Goal: Information Seeking & Learning: Learn about a topic

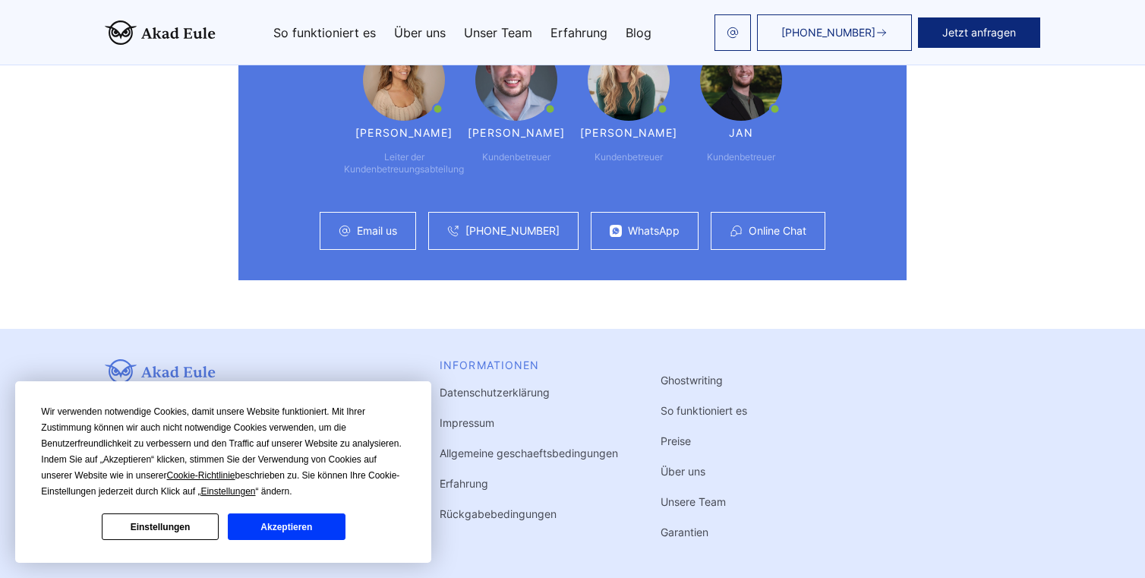
click at [302, 538] on button "Akzeptieren" at bounding box center [286, 526] width 117 height 27
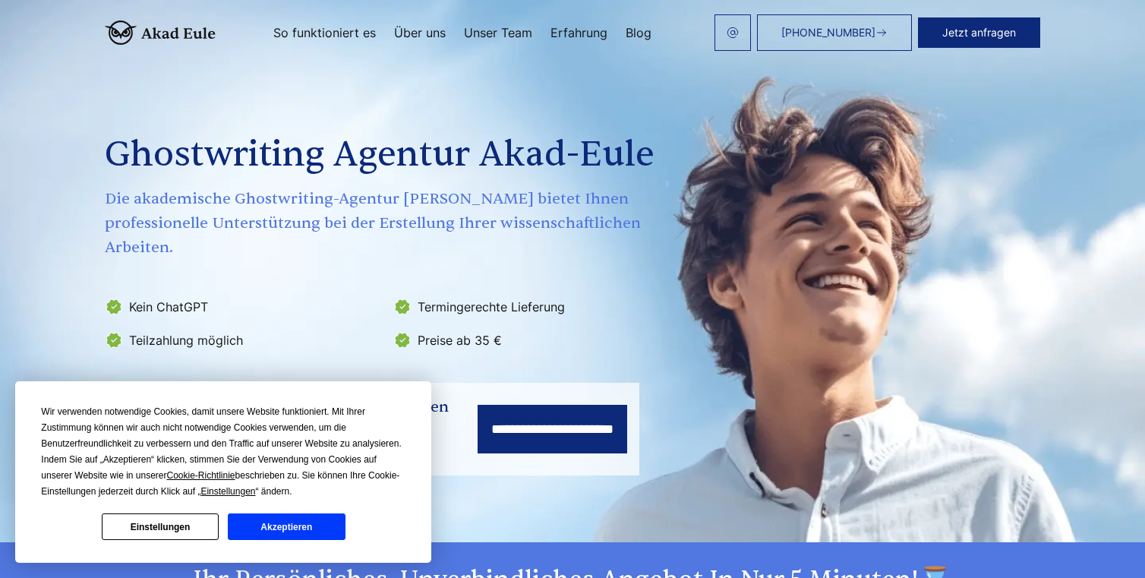
click at [302, 520] on button "Akzeptieren" at bounding box center [286, 526] width 117 height 27
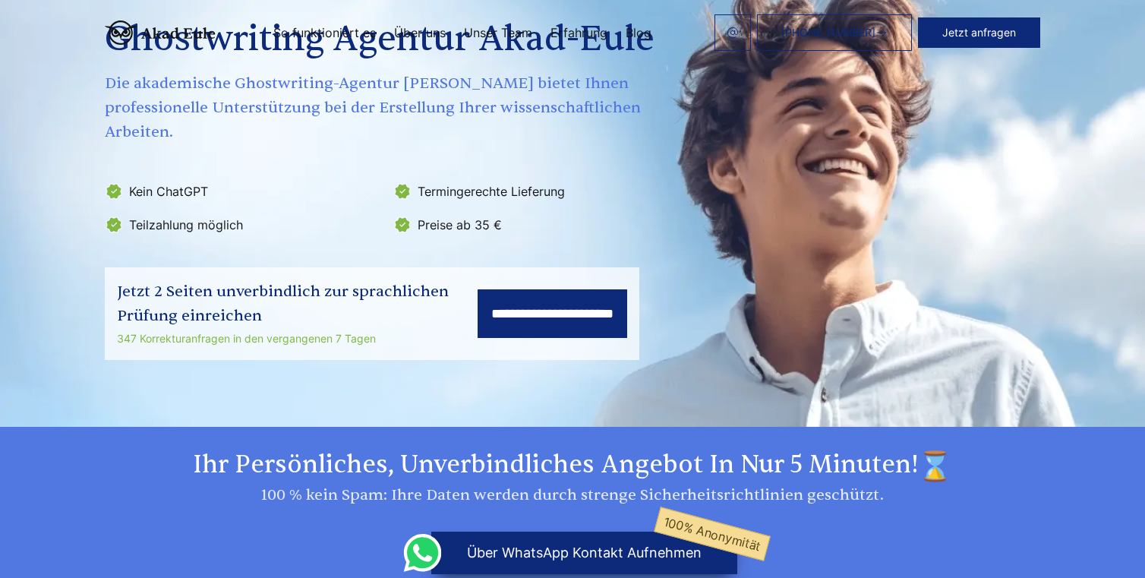
scroll to position [118, 0]
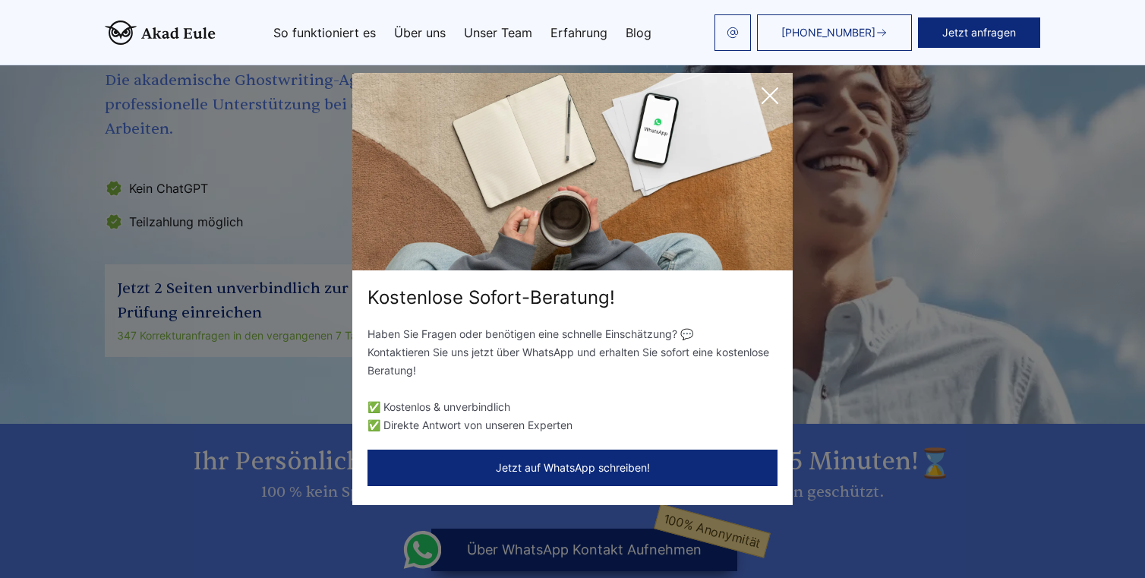
click at [773, 94] on icon at bounding box center [769, 95] width 30 height 30
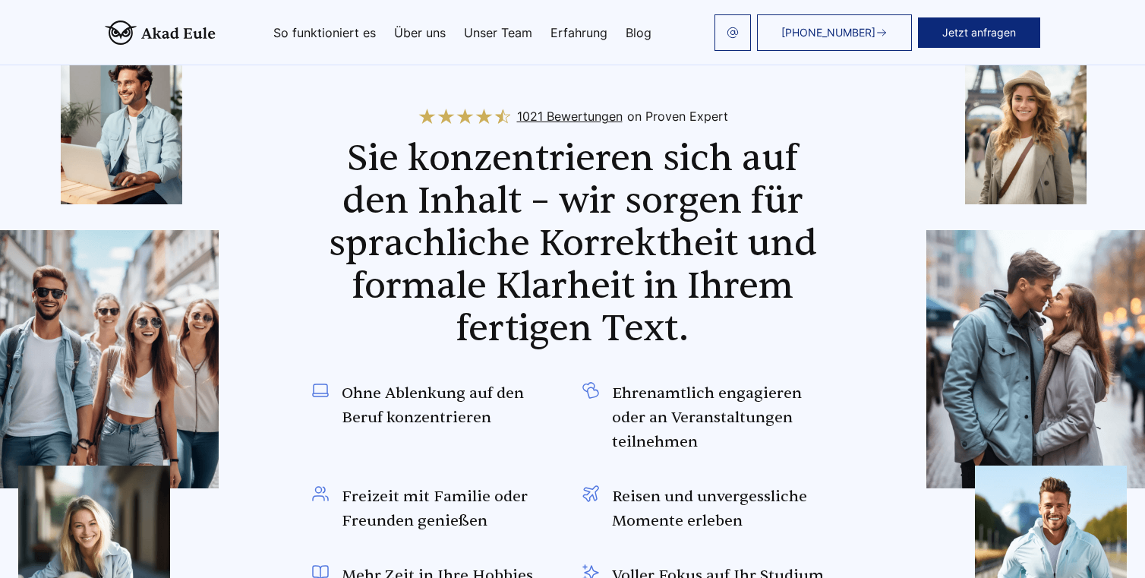
scroll to position [672, 0]
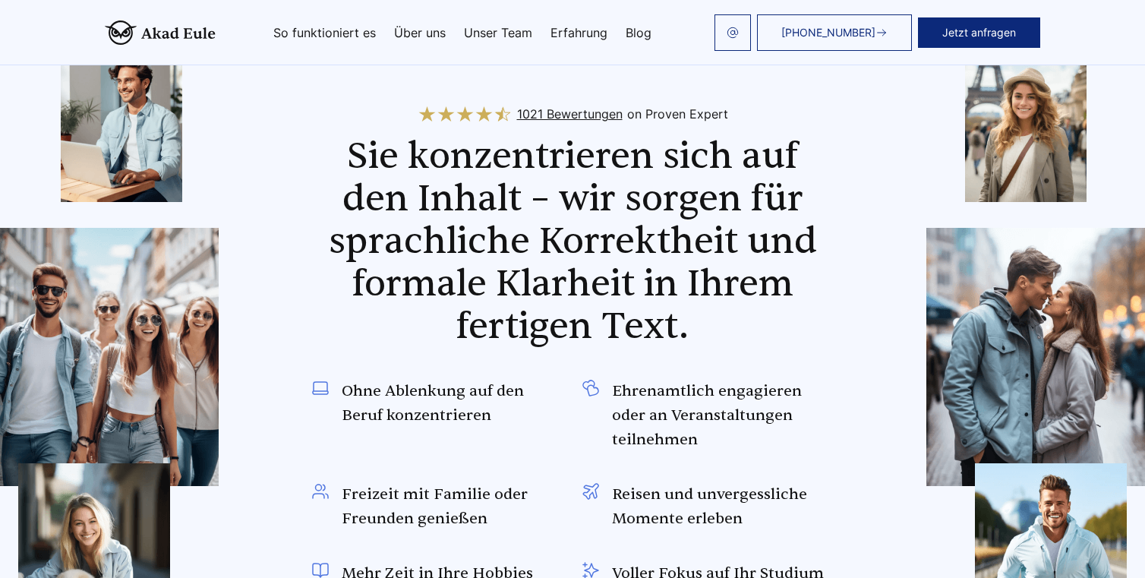
click at [565, 102] on span "1021 Bewertungen" at bounding box center [569, 114] width 105 height 24
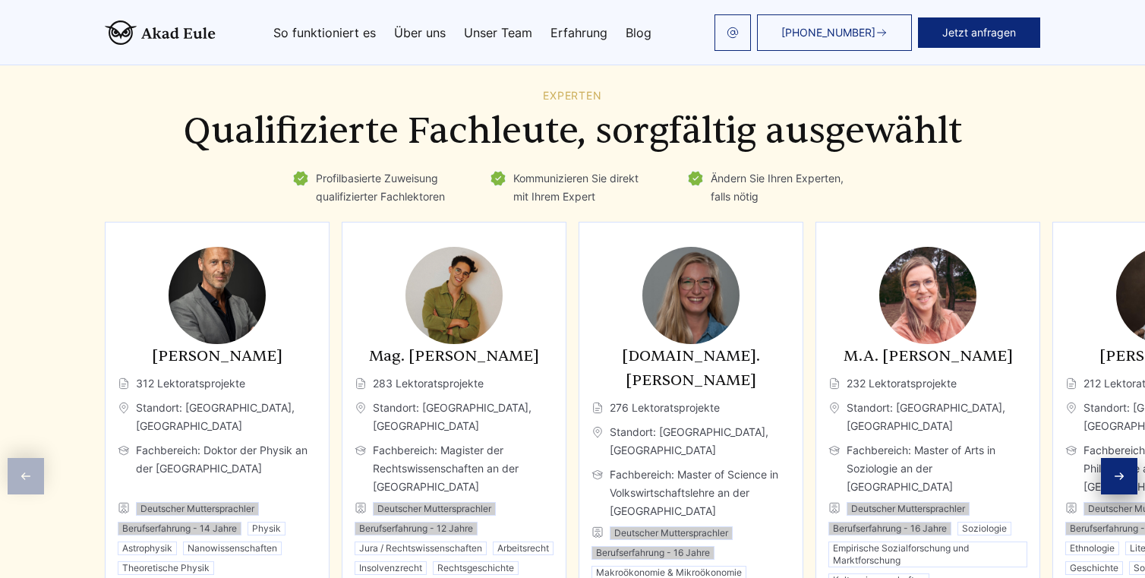
scroll to position [2192, 0]
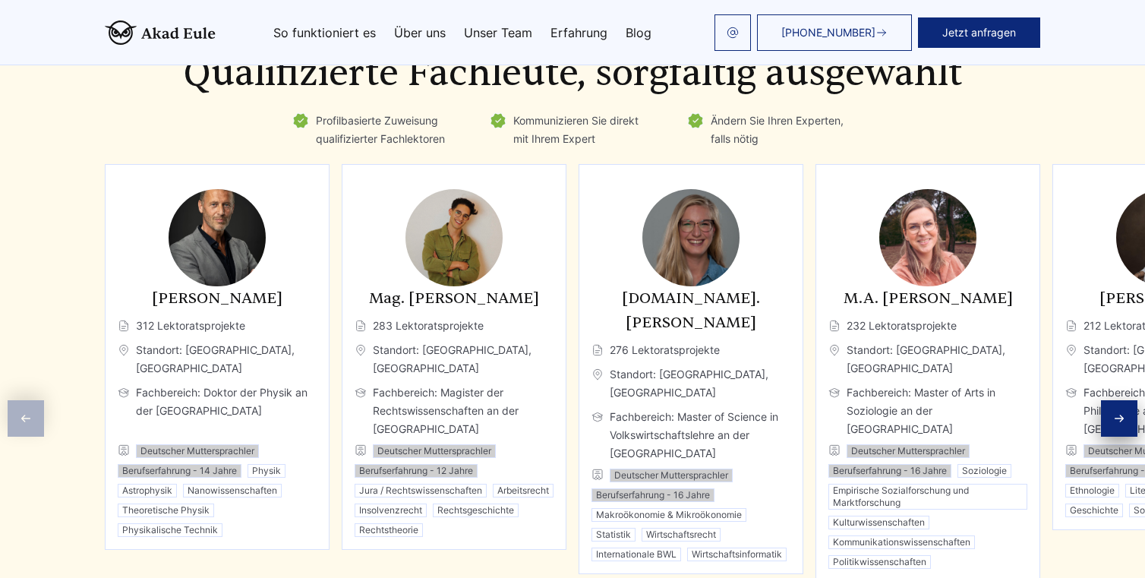
click at [1123, 412] on icon "Next slide" at bounding box center [1119, 418] width 12 height 12
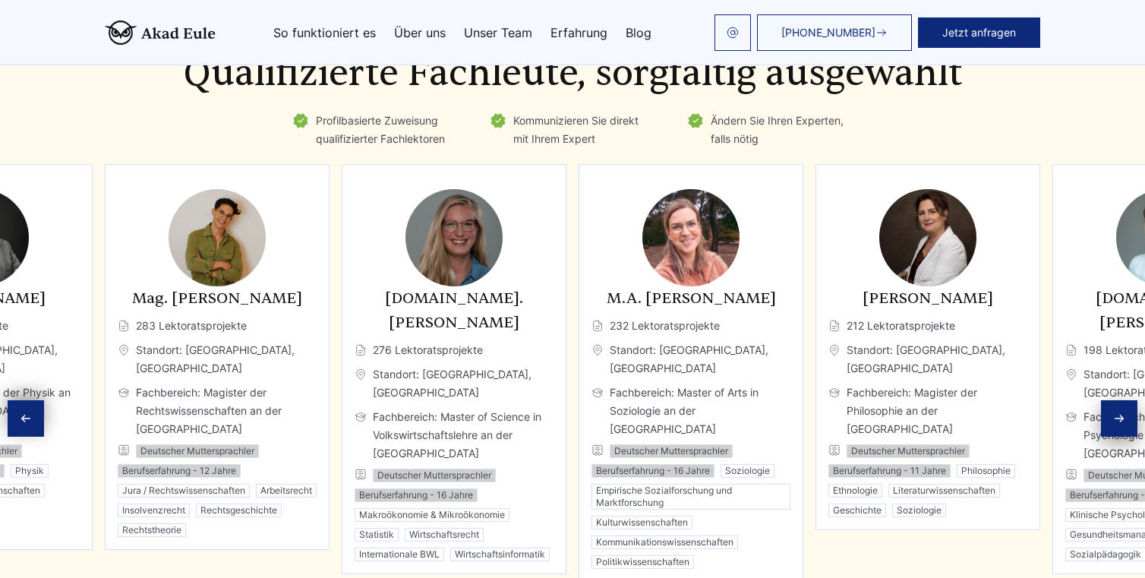
click at [1123, 412] on icon "Next slide" at bounding box center [1119, 418] width 12 height 12
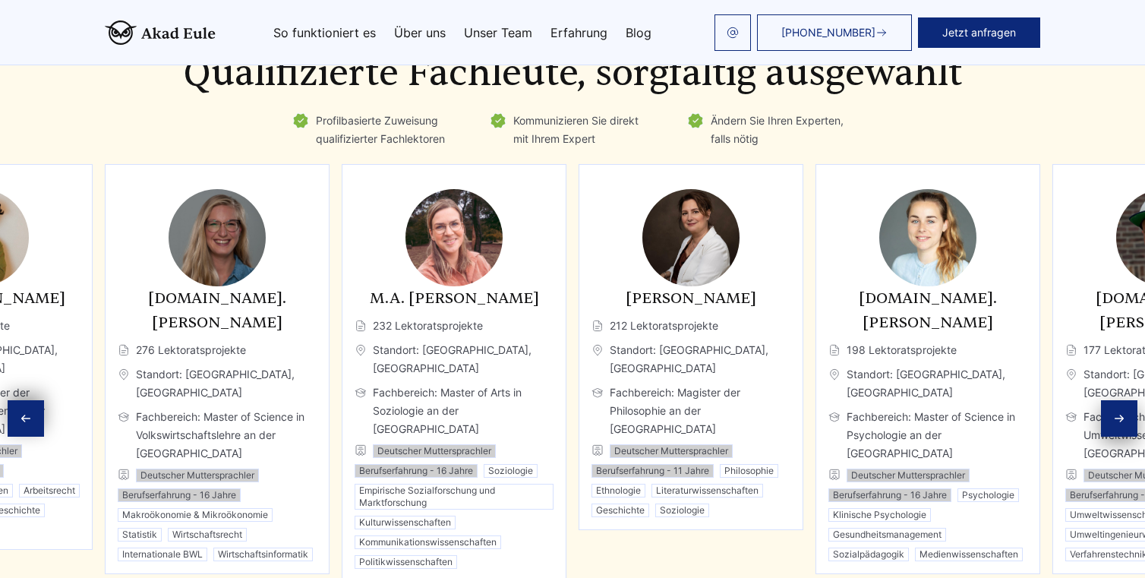
click at [1123, 412] on icon "Next slide" at bounding box center [1119, 418] width 12 height 12
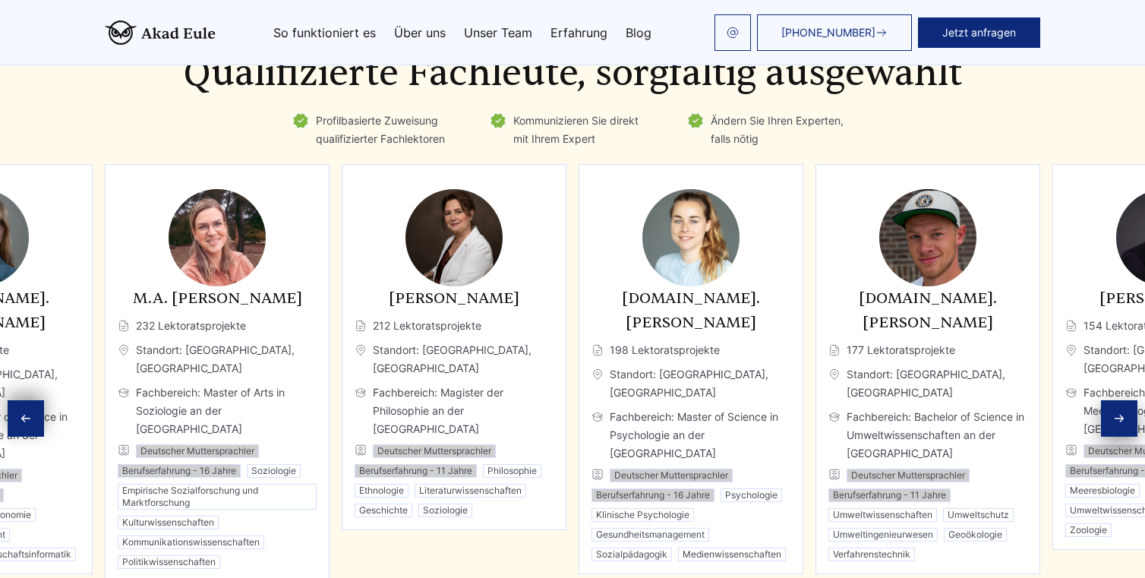
click at [1123, 412] on icon "Next slide" at bounding box center [1119, 418] width 12 height 12
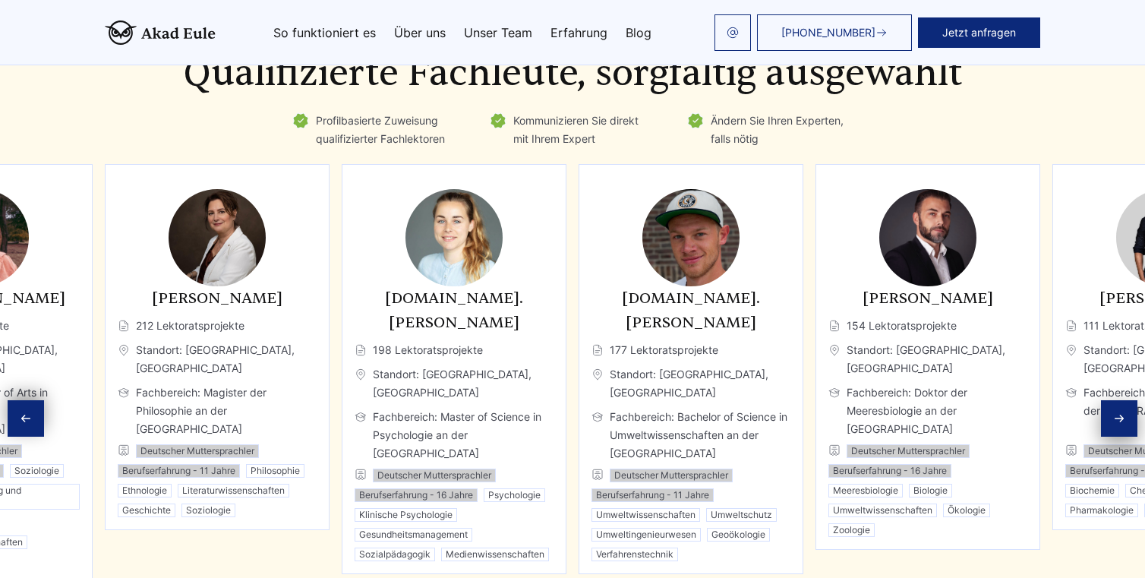
click at [1123, 412] on icon "Next slide" at bounding box center [1119, 418] width 12 height 12
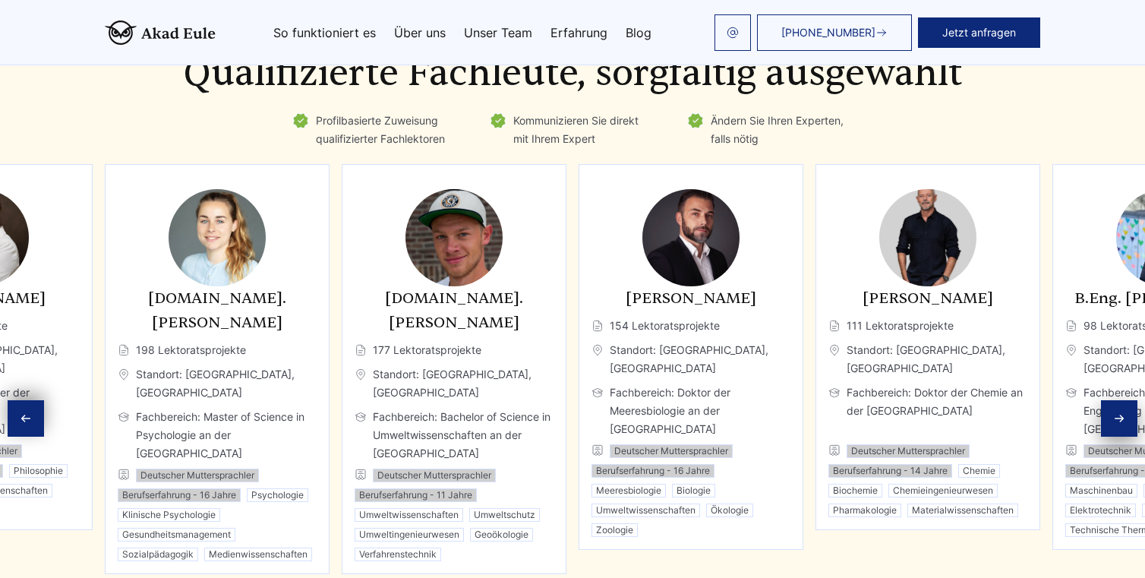
click at [1123, 412] on icon "Next slide" at bounding box center [1119, 418] width 12 height 12
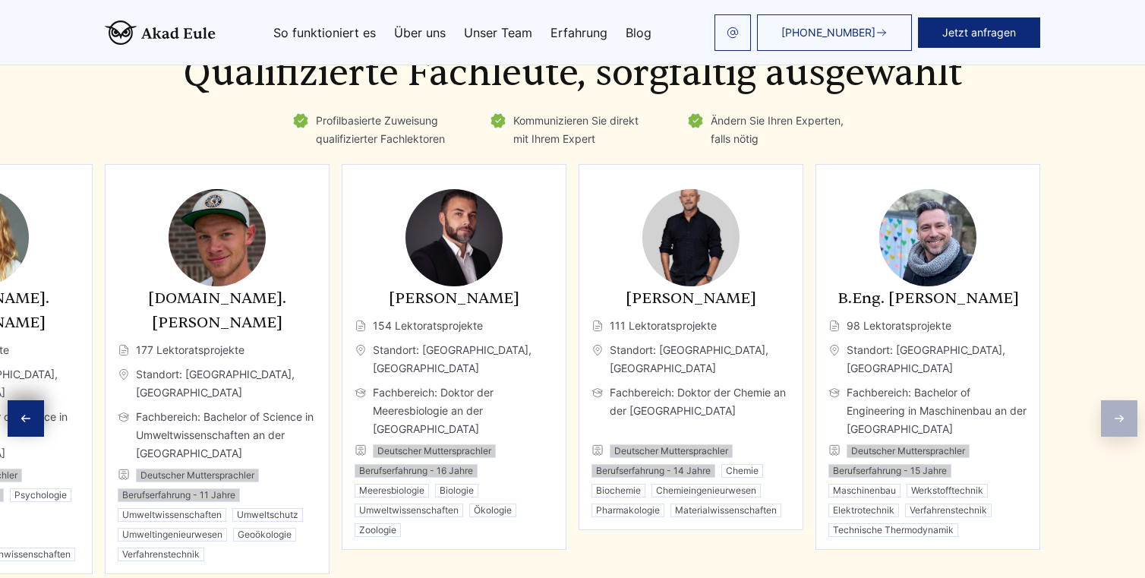
click at [38, 400] on div "Previous slide" at bounding box center [26, 418] width 36 height 36
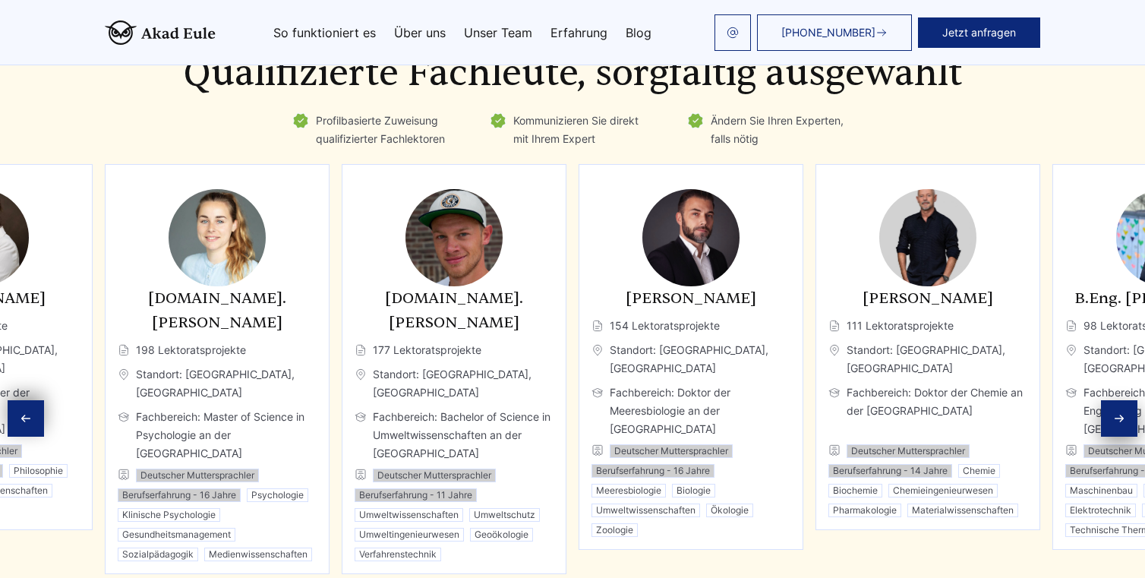
click at [38, 400] on div "Previous slide" at bounding box center [26, 418] width 36 height 36
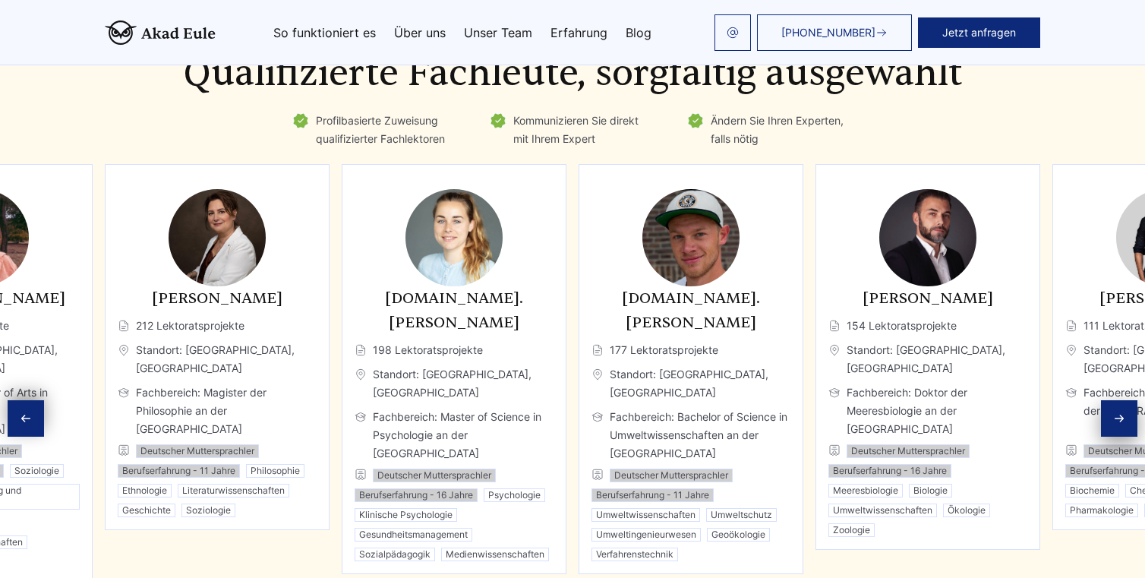
click at [38, 400] on div "Previous slide" at bounding box center [26, 418] width 36 height 36
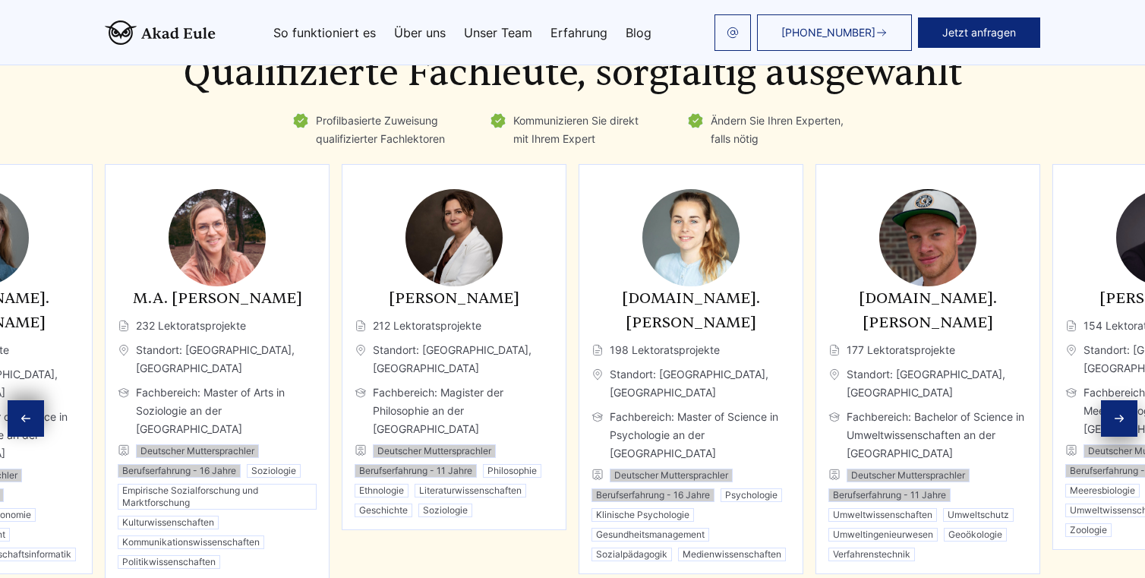
click at [38, 400] on div "Previous slide" at bounding box center [26, 418] width 36 height 36
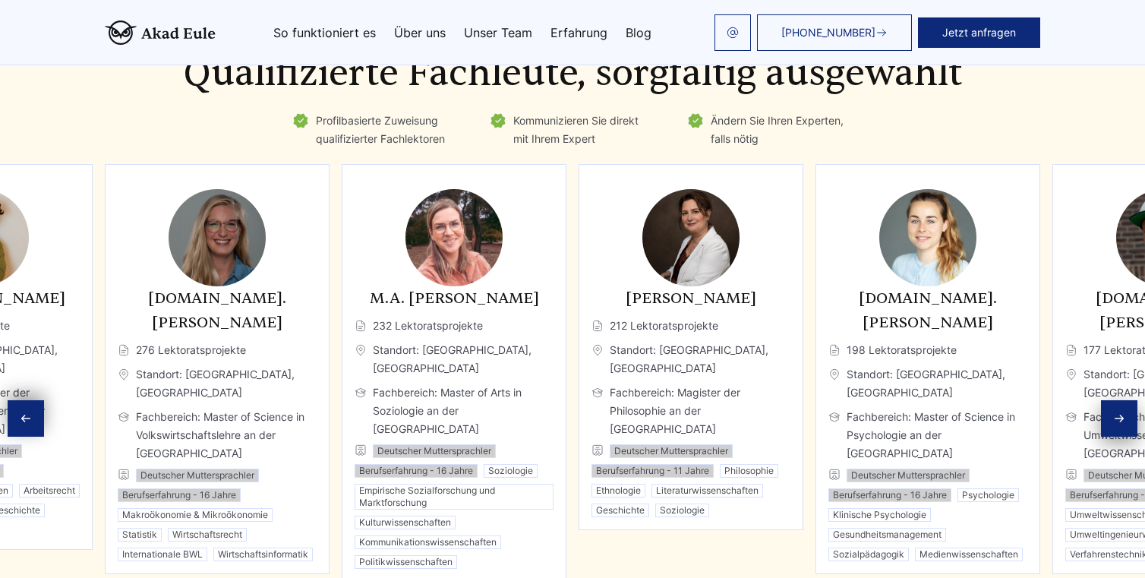
click at [38, 400] on div "Previous slide" at bounding box center [26, 418] width 36 height 36
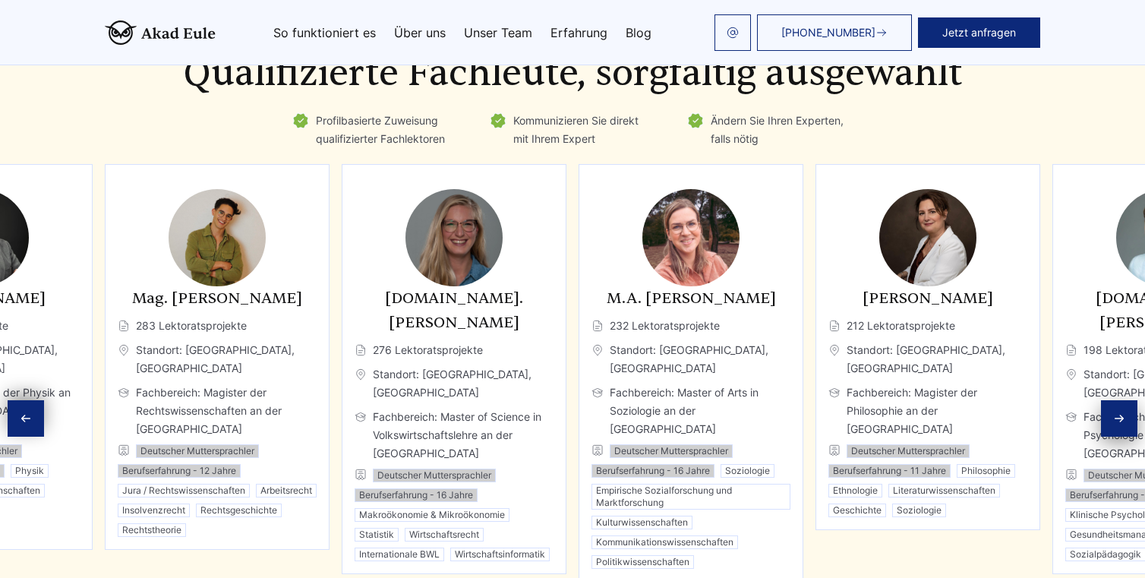
click at [38, 400] on div "Previous slide" at bounding box center [26, 418] width 36 height 36
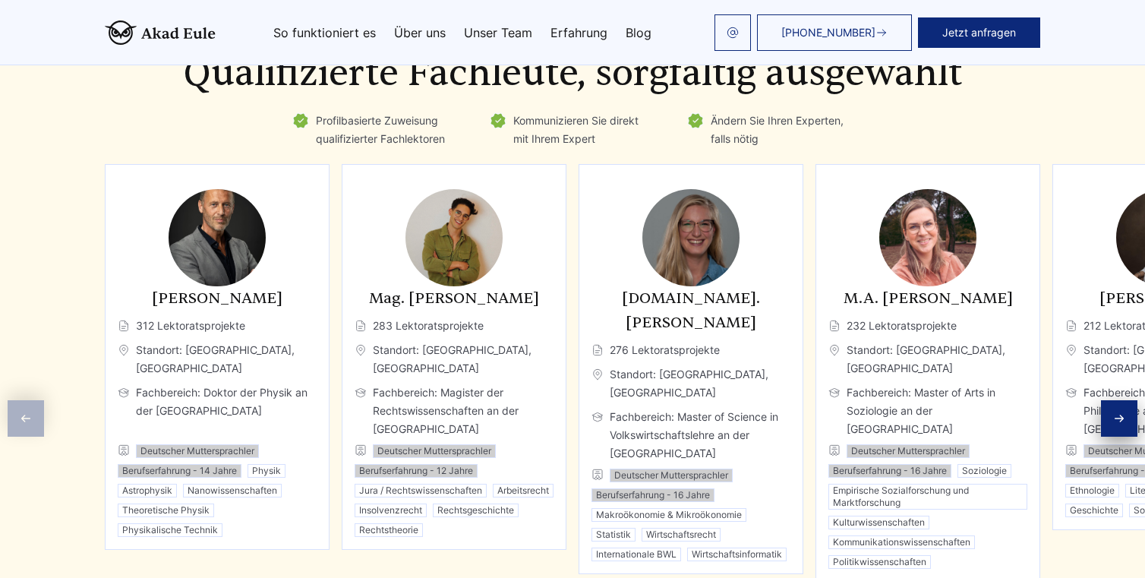
click at [1120, 412] on icon "Next slide" at bounding box center [1119, 418] width 12 height 12
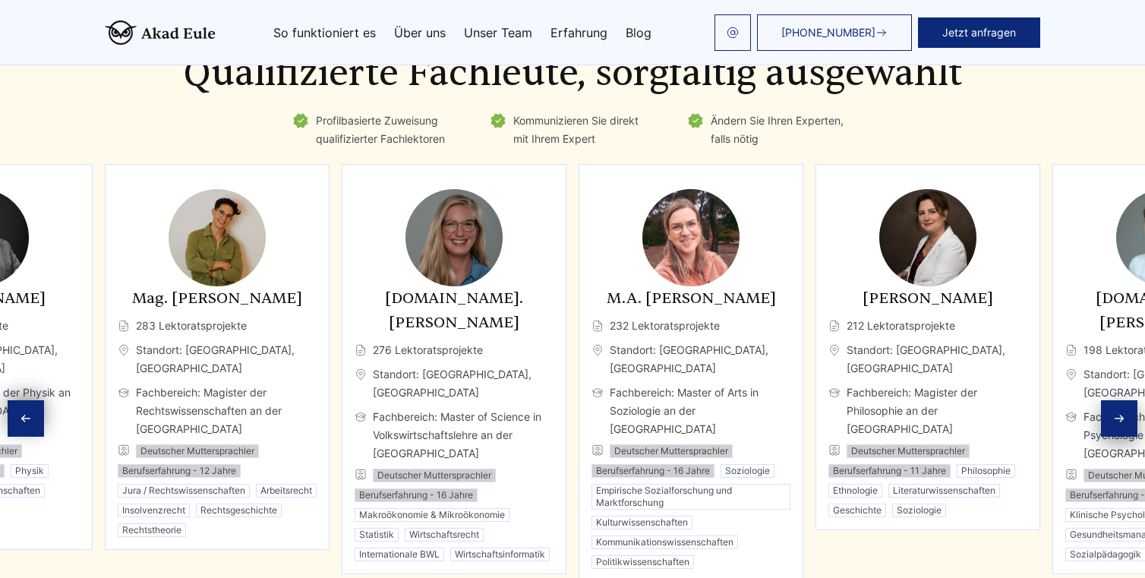
click at [1120, 412] on icon "Next slide" at bounding box center [1119, 418] width 12 height 12
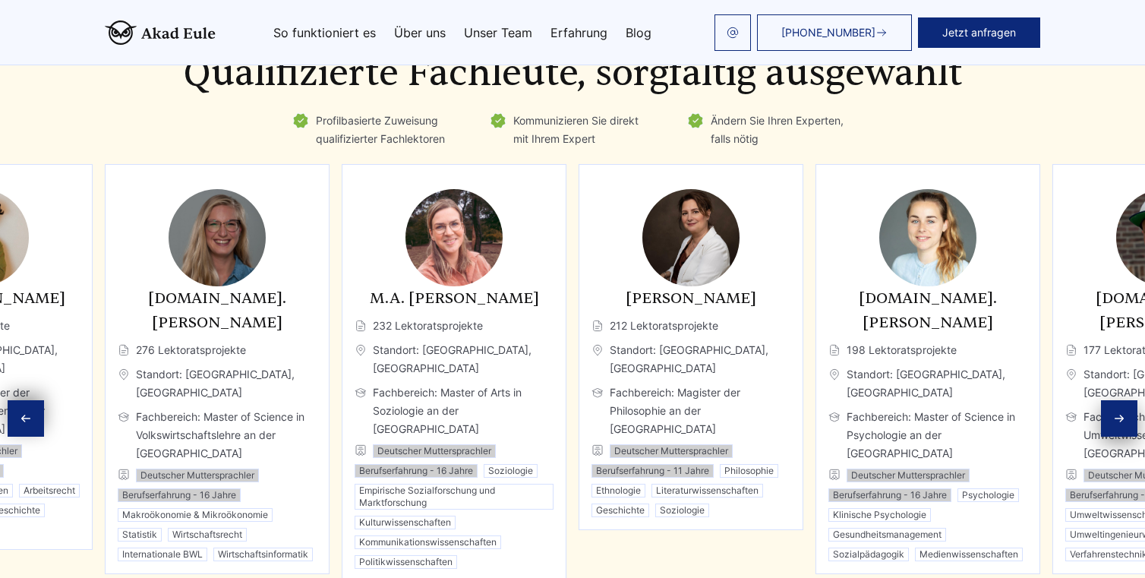
click at [1120, 412] on icon "Next slide" at bounding box center [1119, 418] width 12 height 12
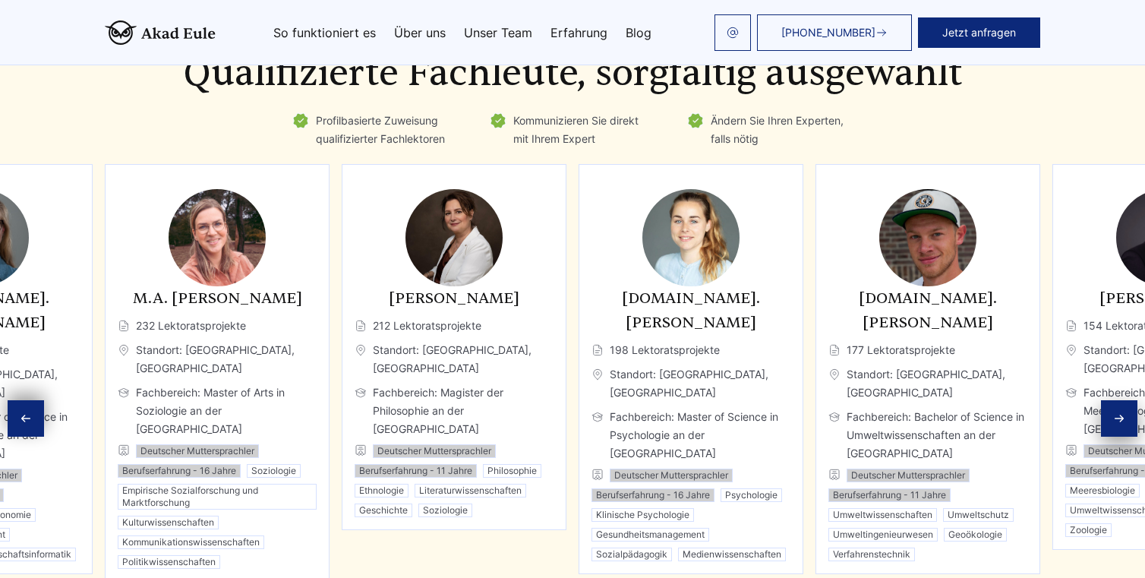
click at [1120, 412] on icon "Next slide" at bounding box center [1119, 418] width 12 height 12
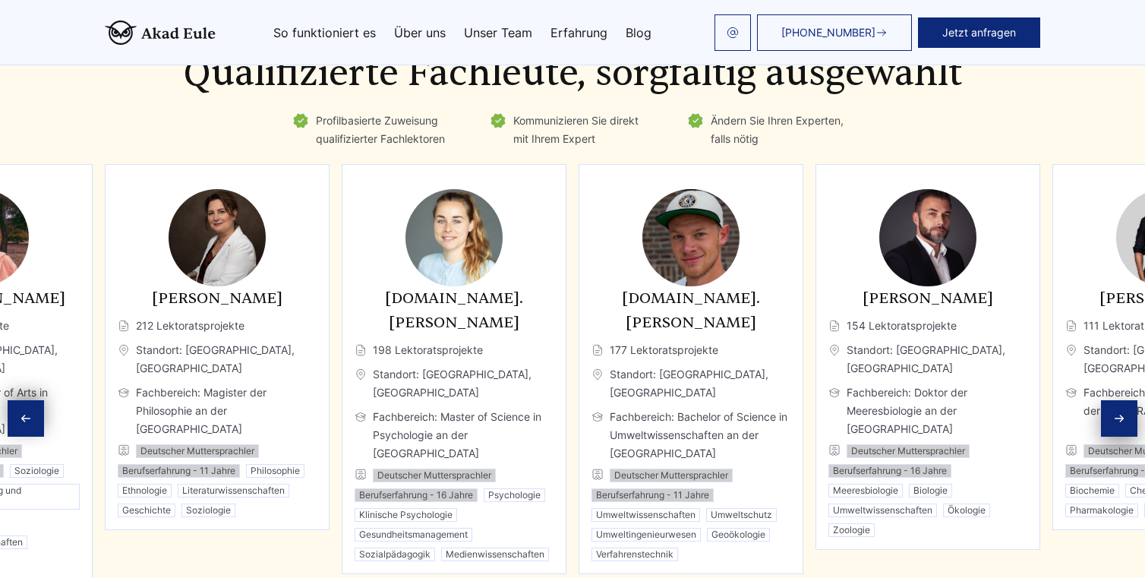
click at [1120, 412] on icon "Next slide" at bounding box center [1119, 418] width 12 height 12
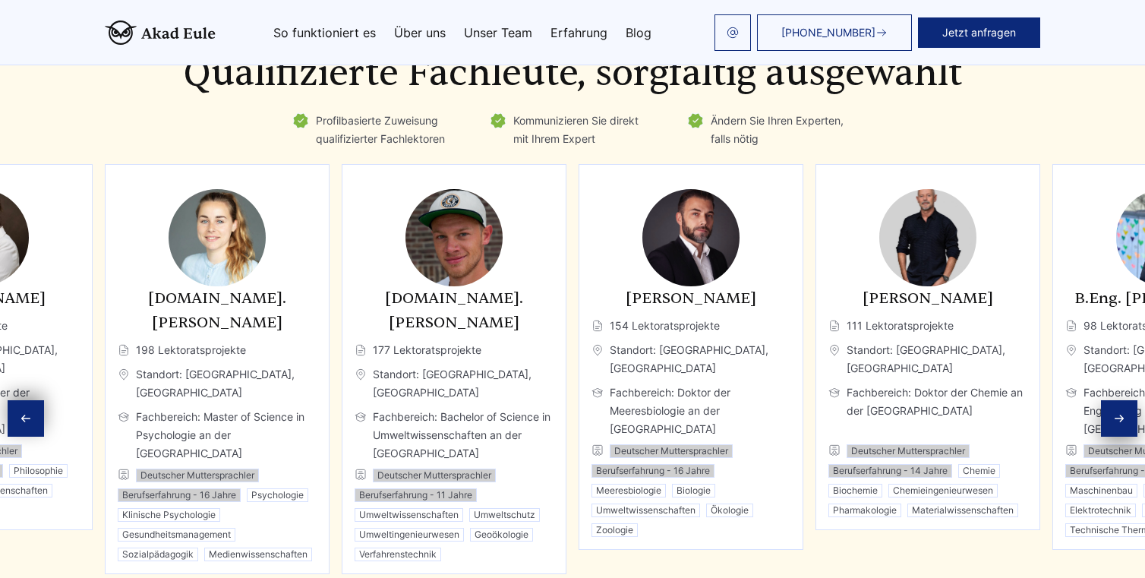
click at [1120, 412] on icon "Next slide" at bounding box center [1119, 418] width 12 height 12
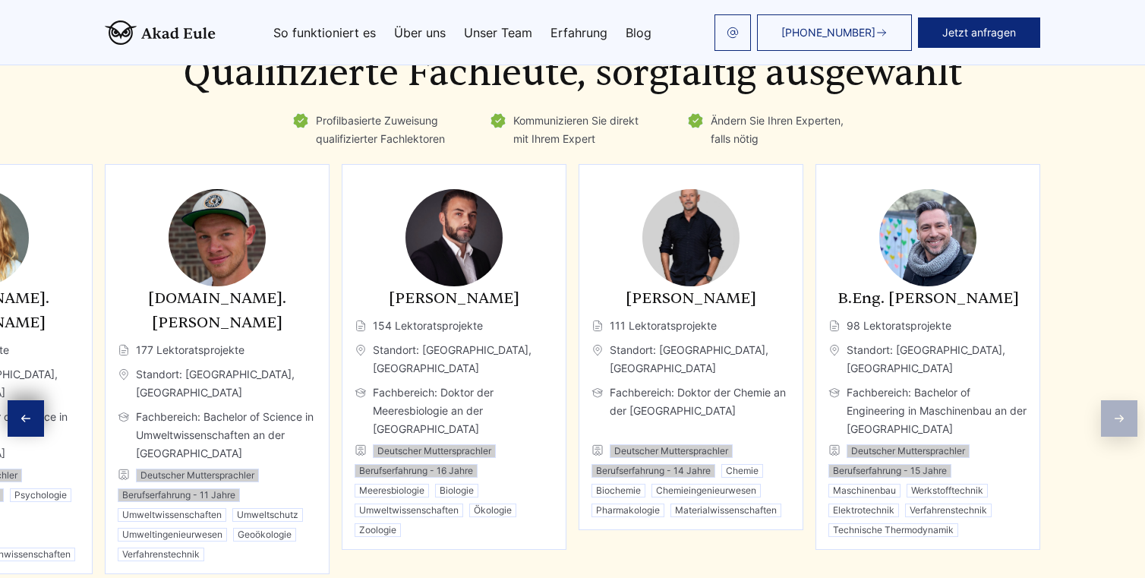
click at [27, 412] on icon "Previous slide" at bounding box center [26, 418] width 12 height 12
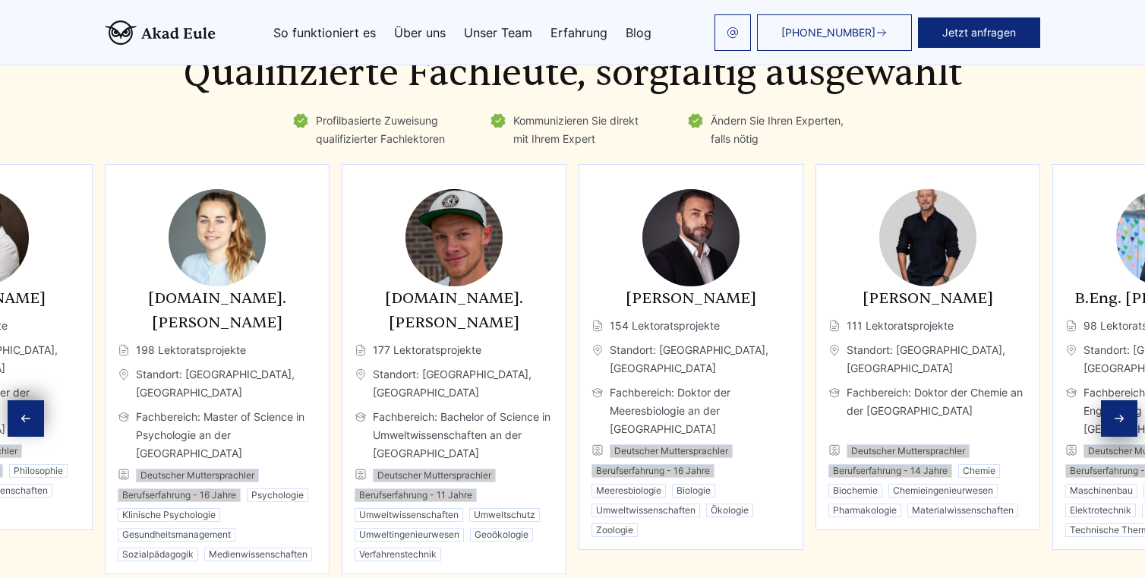
click at [27, 412] on icon "Previous slide" at bounding box center [26, 418] width 12 height 12
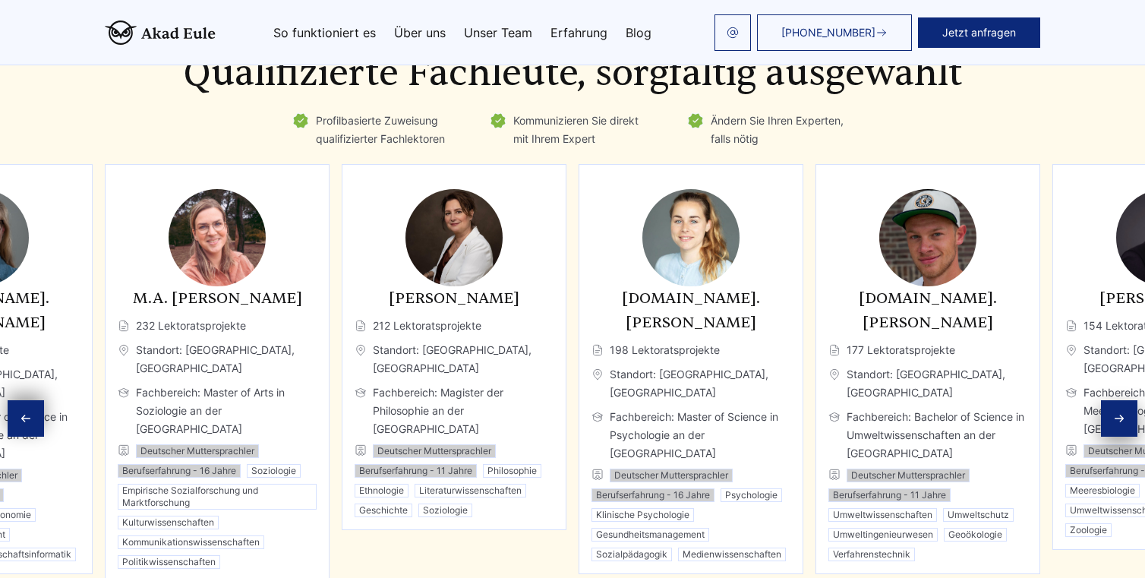
click at [27, 412] on icon "Previous slide" at bounding box center [26, 418] width 12 height 12
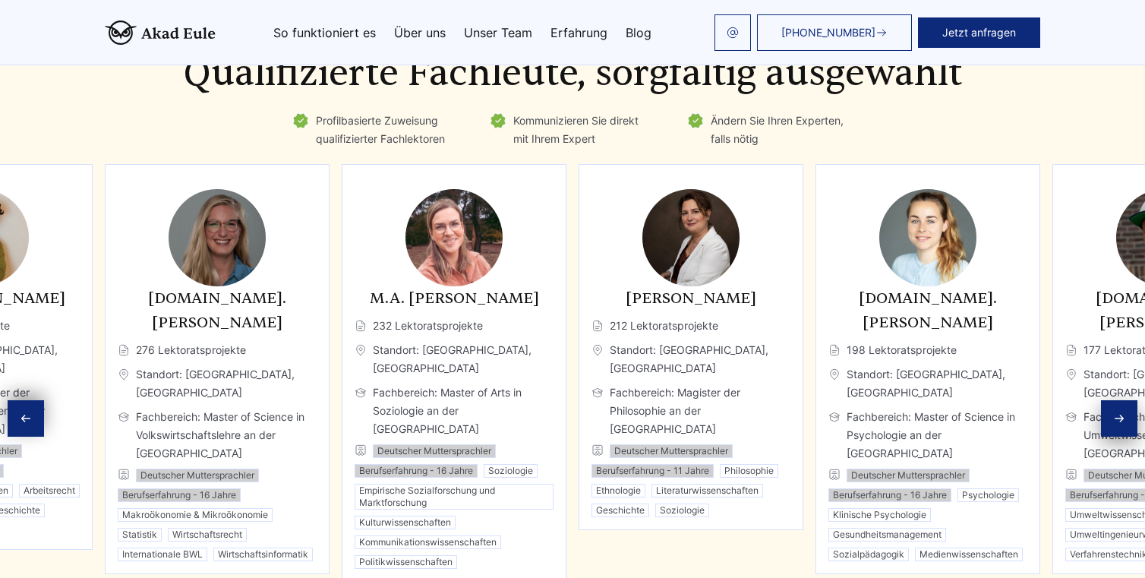
click at [27, 412] on icon "Previous slide" at bounding box center [26, 418] width 12 height 12
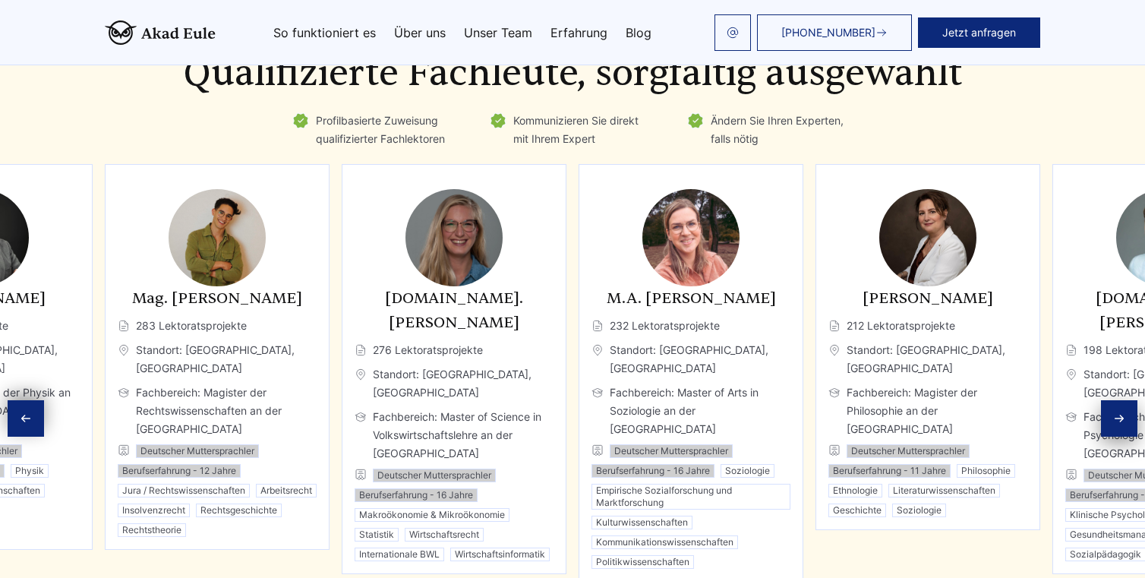
click at [27, 412] on icon "Previous slide" at bounding box center [26, 418] width 12 height 12
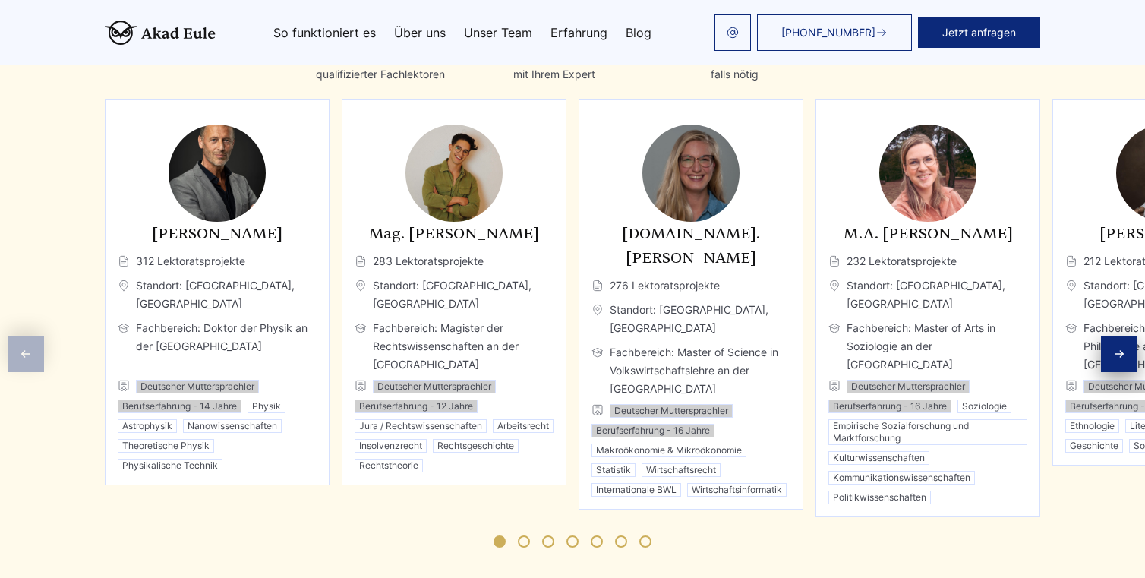
scroll to position [2260, 0]
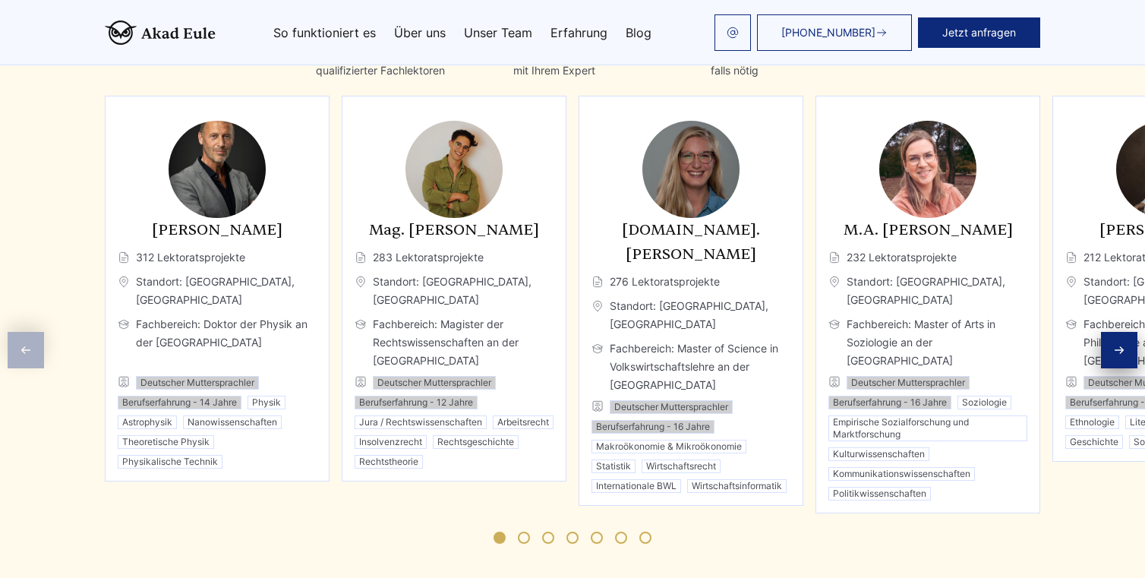
click at [509, 31] on link "Unser Team" at bounding box center [498, 33] width 68 height 12
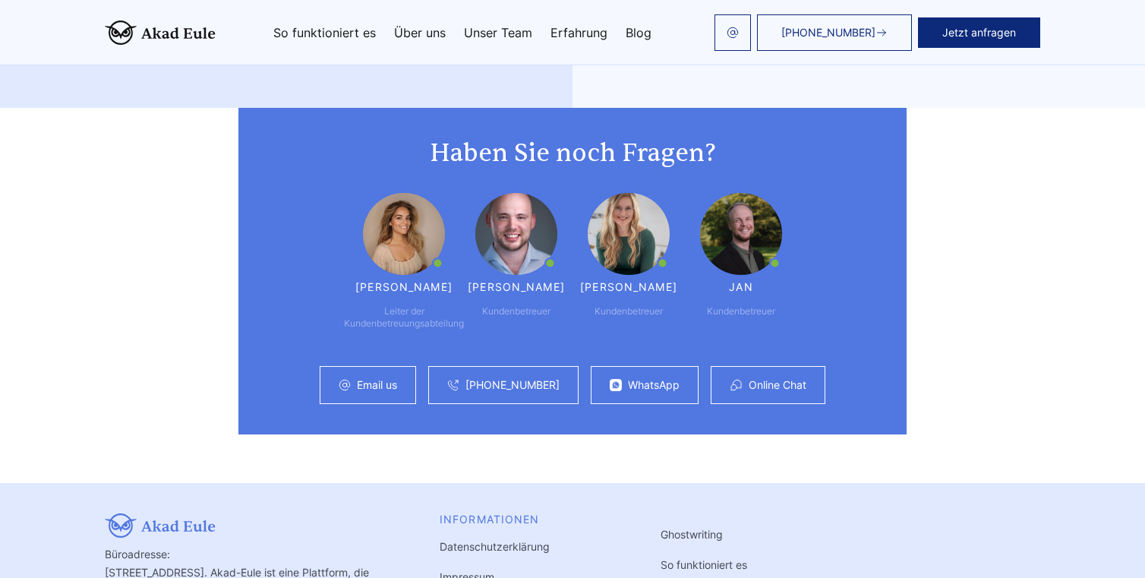
click at [175, 204] on div "Haben Sie noch Fragen? Maria Leiter der Kundenbetreuungsabteilung Günther Kunde…" at bounding box center [573, 271] width 972 height 326
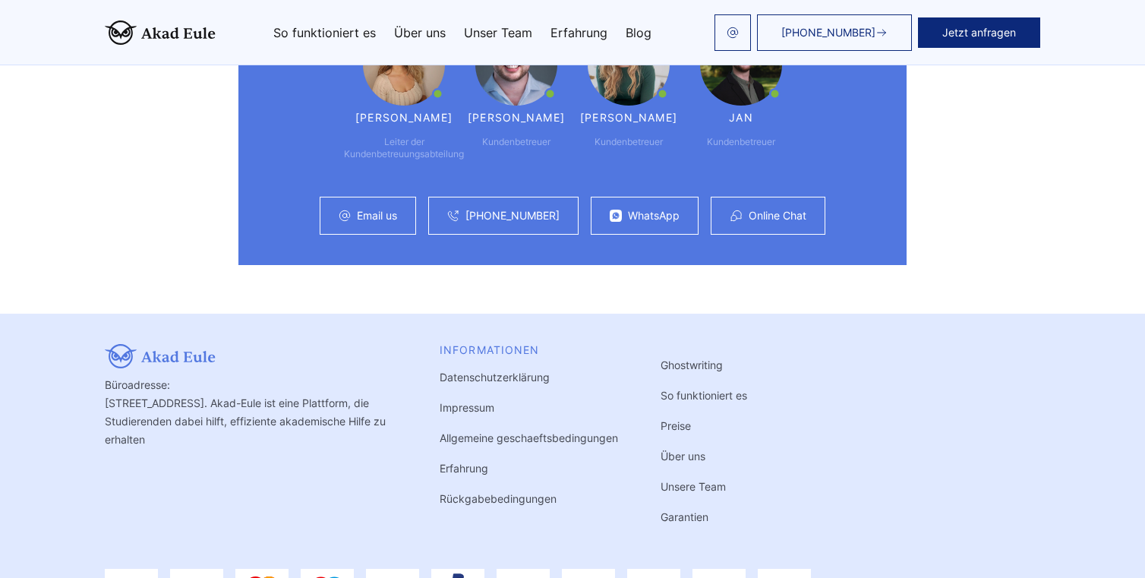
scroll to position [3985, 0]
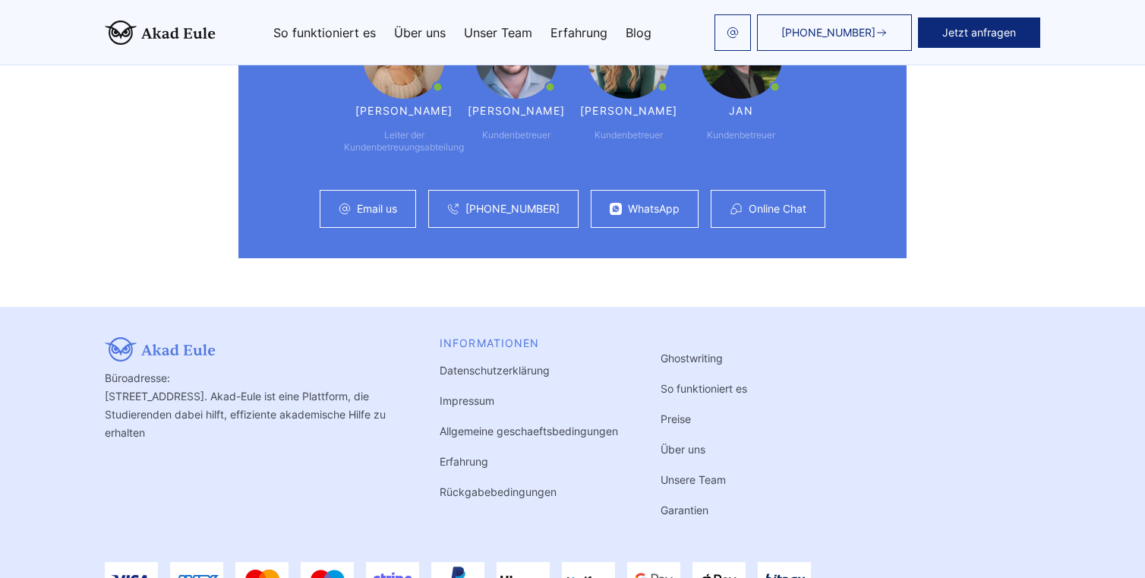
click at [467, 455] on link "Erfahrung" at bounding box center [463, 461] width 49 height 13
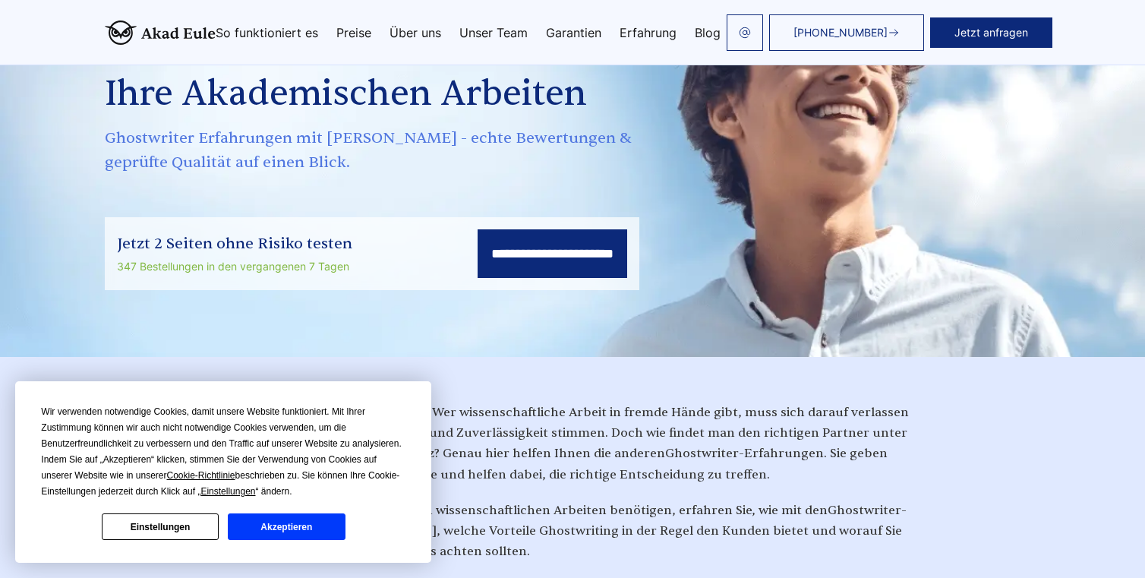
scroll to position [165, 0]
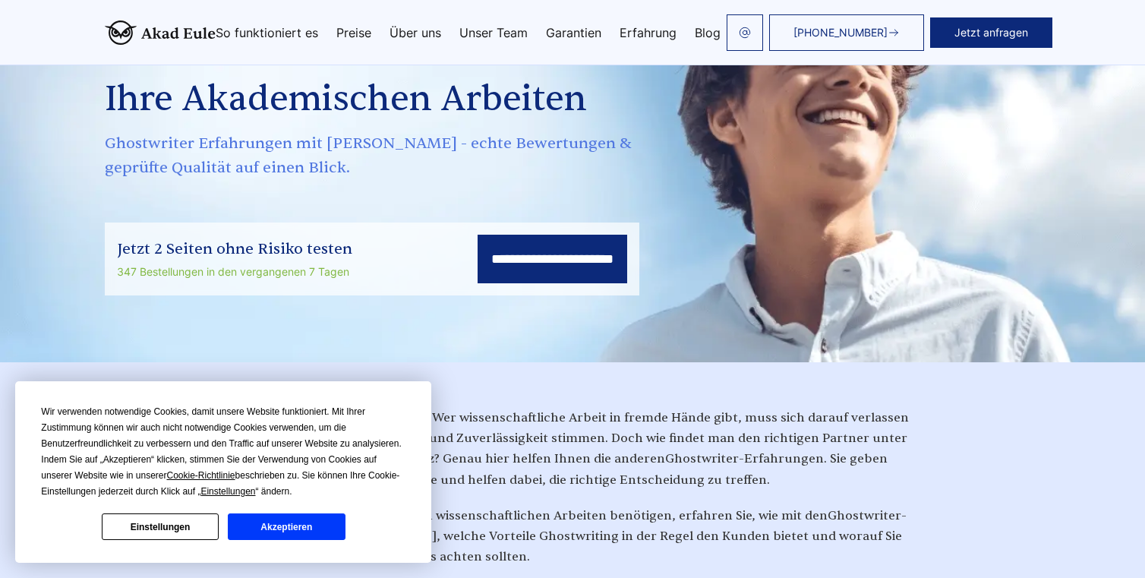
click at [289, 524] on button "Akzeptieren" at bounding box center [286, 526] width 117 height 27
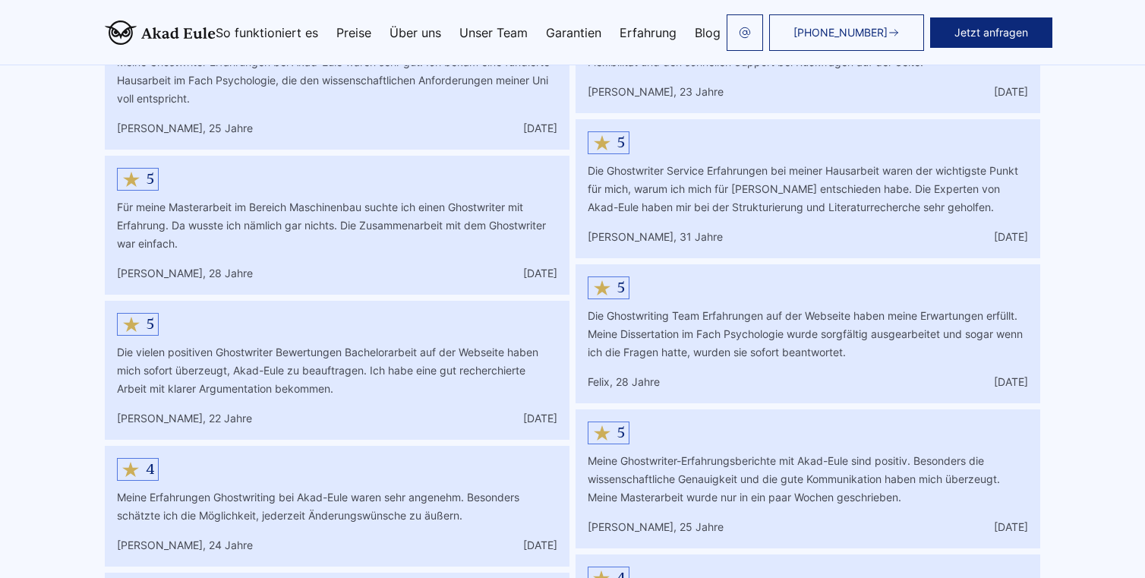
scroll to position [7604, 0]
click at [570, 30] on link "Garantien" at bounding box center [573, 33] width 55 height 12
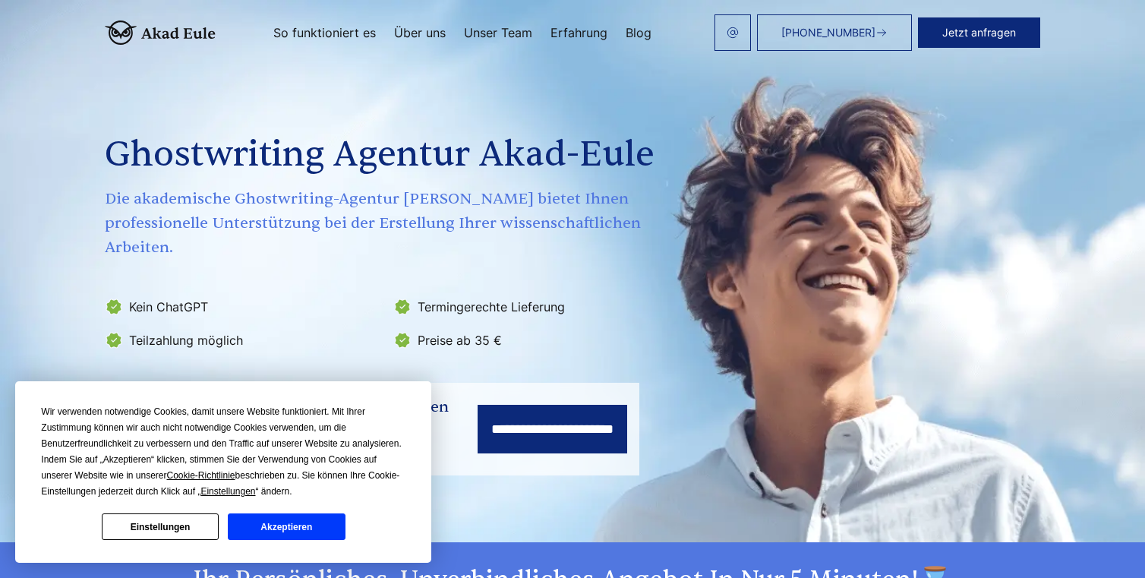
click at [275, 527] on button "Akzeptieren" at bounding box center [286, 526] width 117 height 27
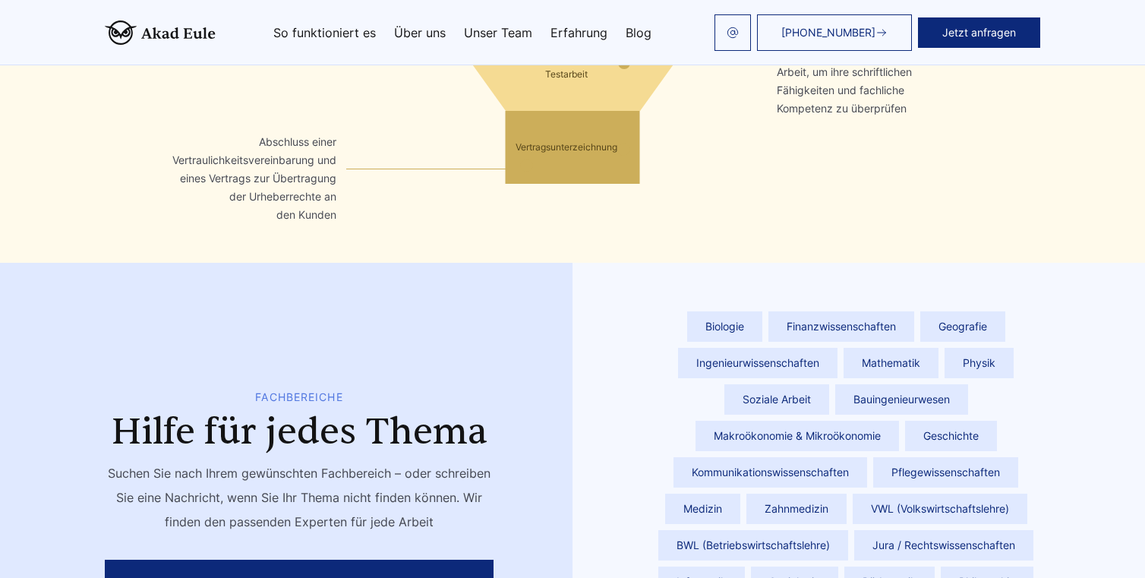
scroll to position [4048, 0]
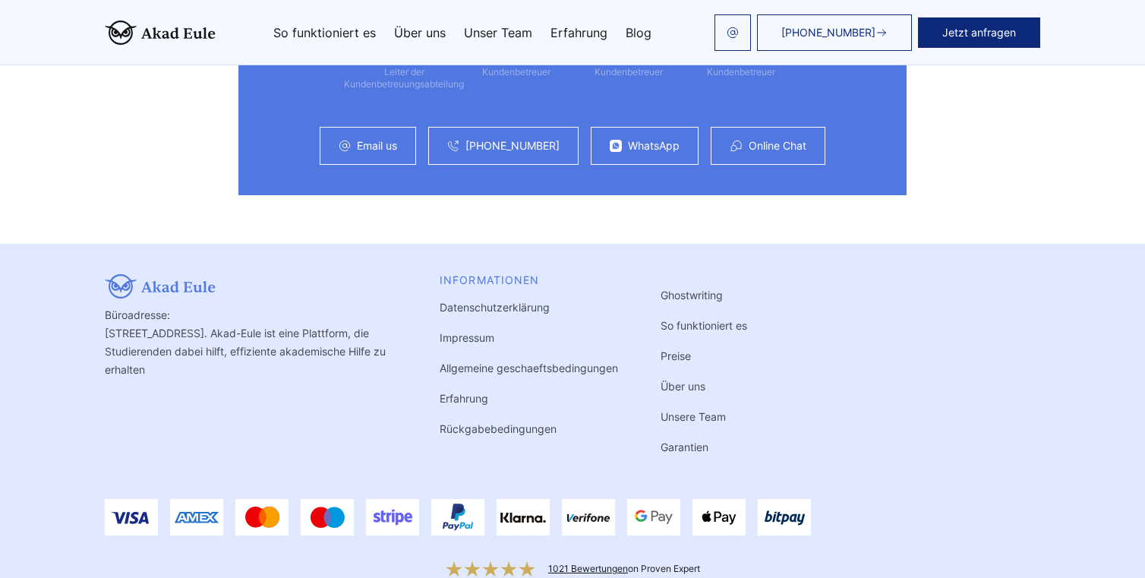
click at [470, 331] on link "Impressum" at bounding box center [466, 337] width 55 height 13
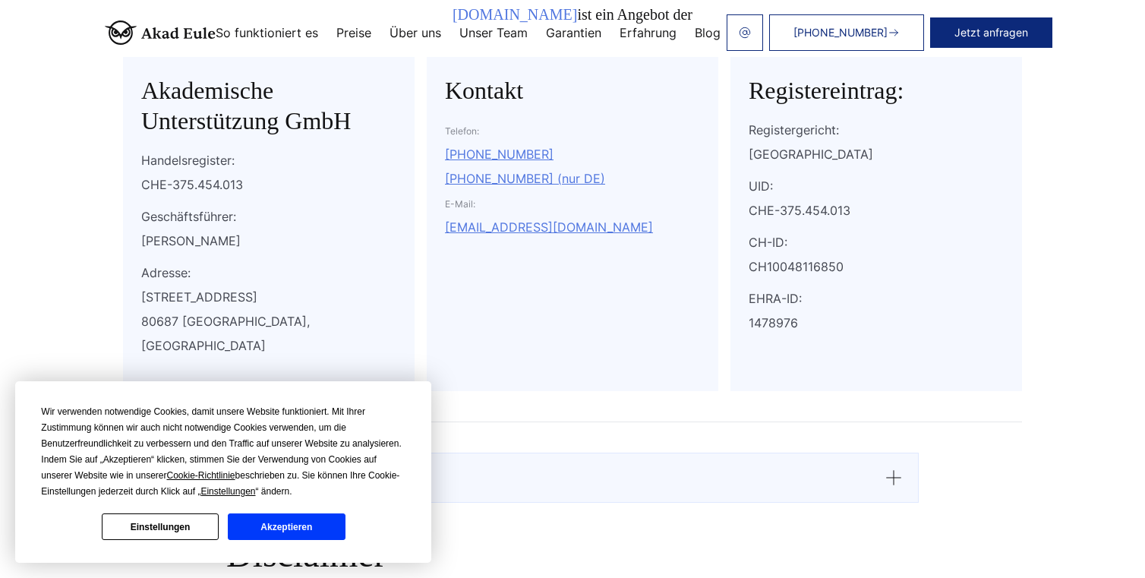
scroll to position [298, 0]
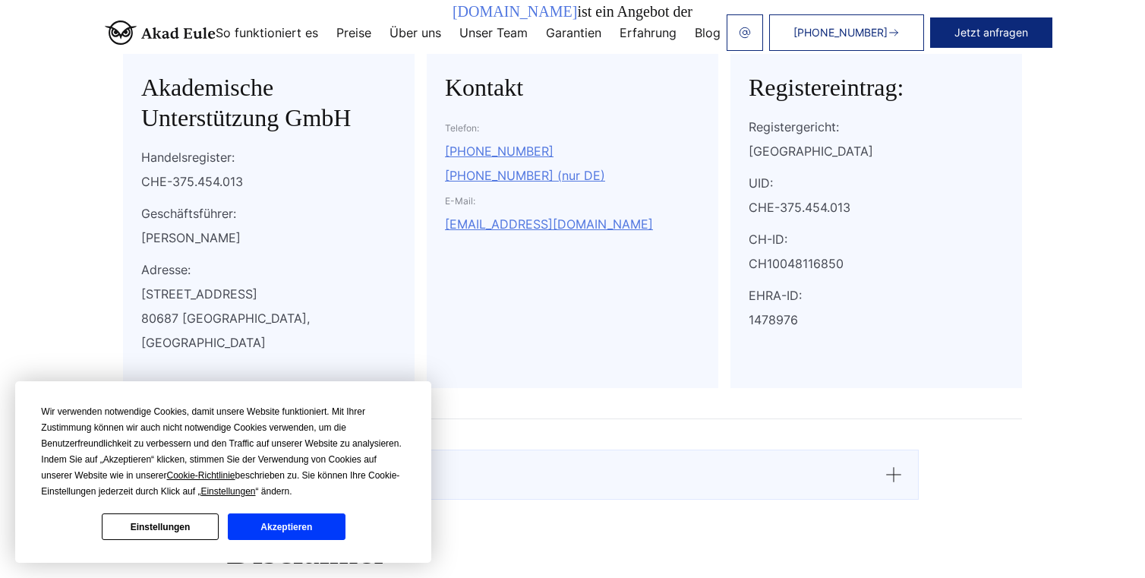
click at [309, 526] on button "Akzeptieren" at bounding box center [286, 526] width 117 height 27
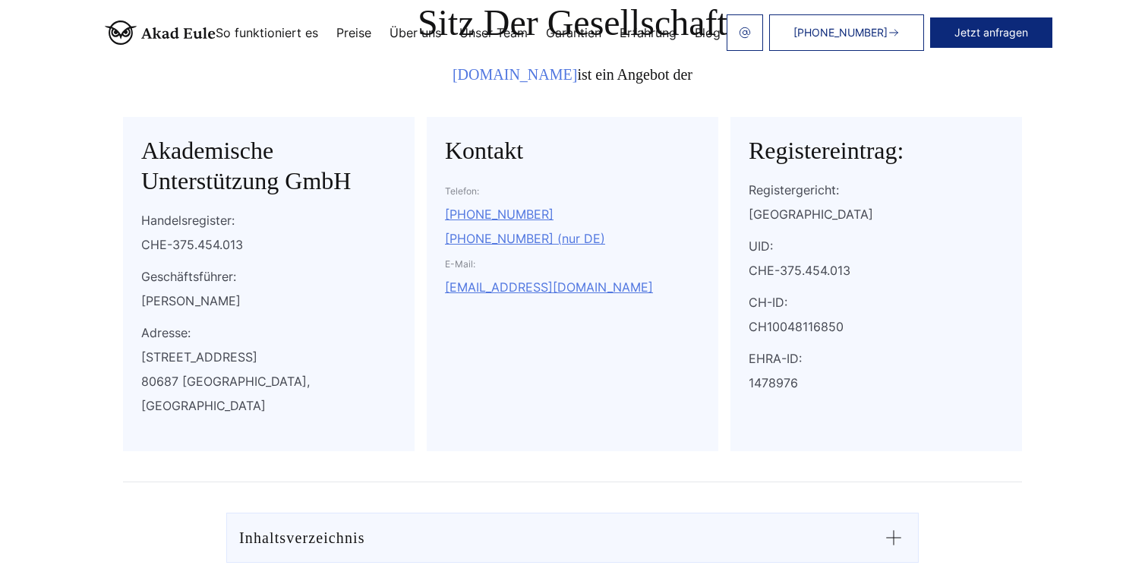
scroll to position [228, 0]
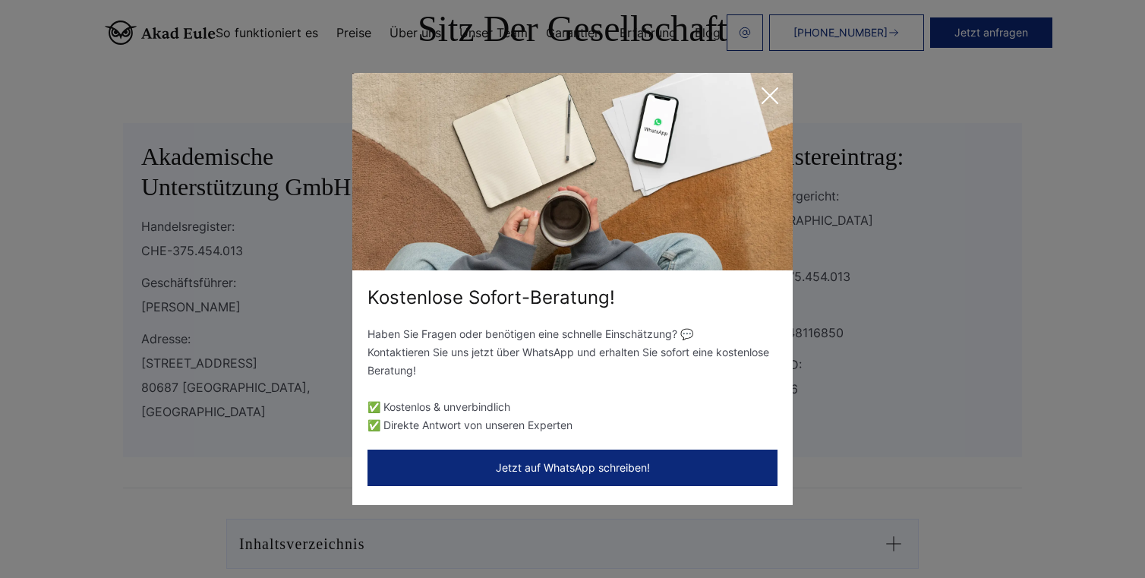
click at [772, 93] on icon at bounding box center [769, 95] width 15 height 15
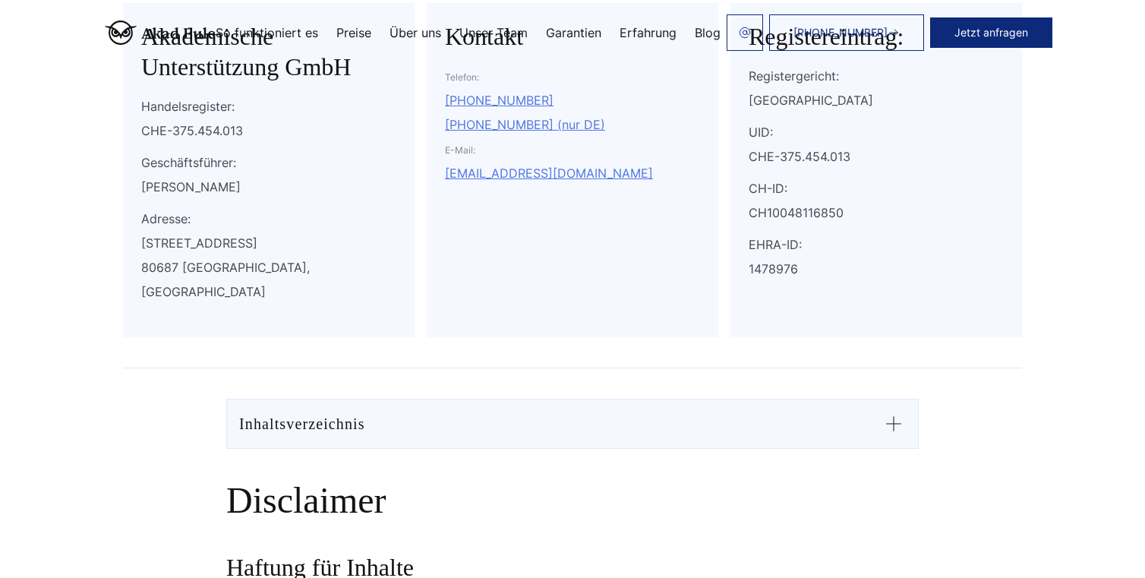
scroll to position [0, 0]
